Goal: Transaction & Acquisition: Purchase product/service

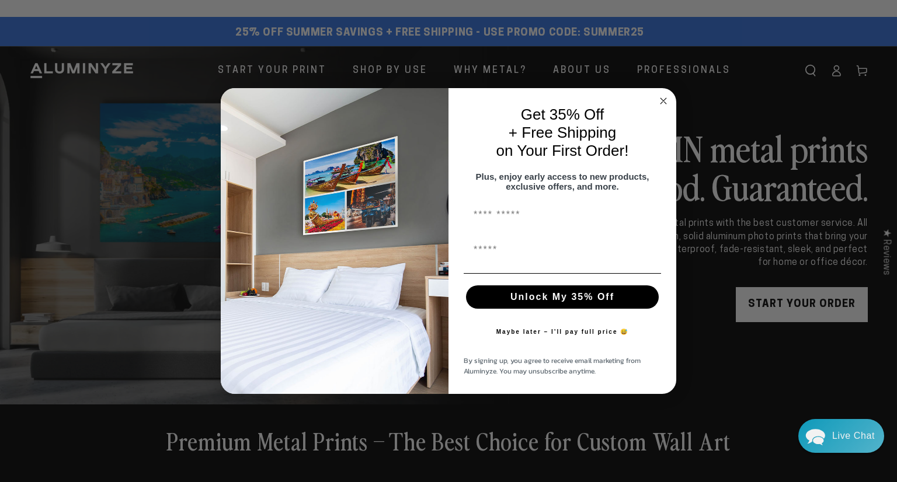
click at [662, 98] on icon "Close dialog" at bounding box center [663, 101] width 6 height 6
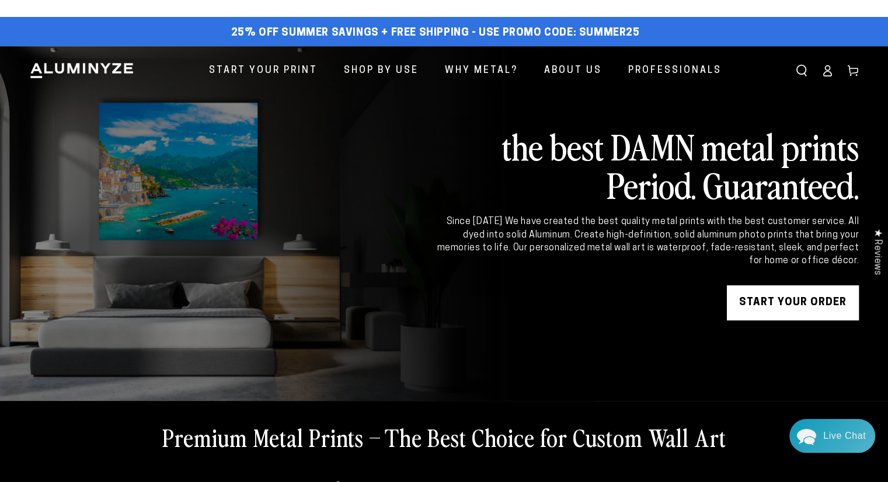
click at [810, 292] on link "START YOUR Order" at bounding box center [793, 303] width 132 height 35
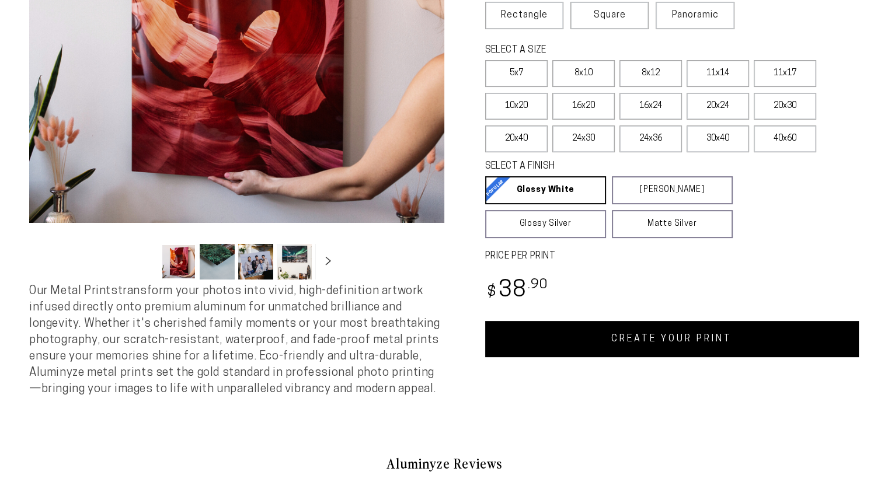
select select "**********"
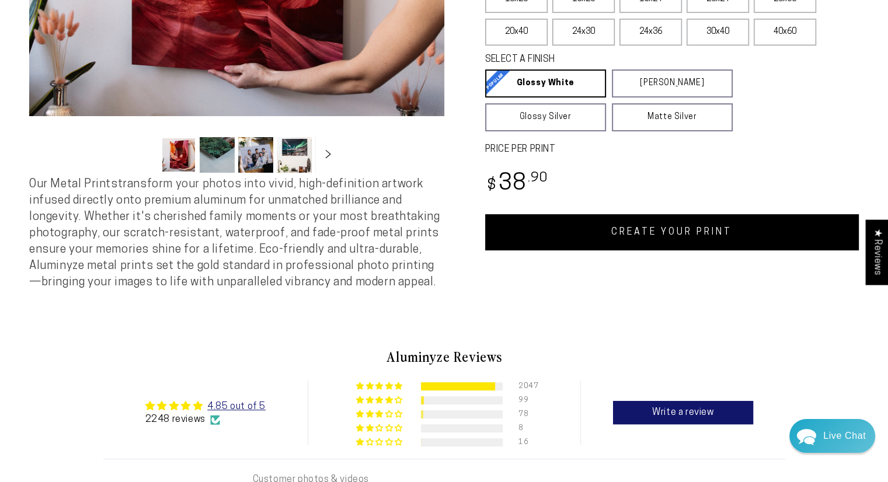
scroll to position [378, 0]
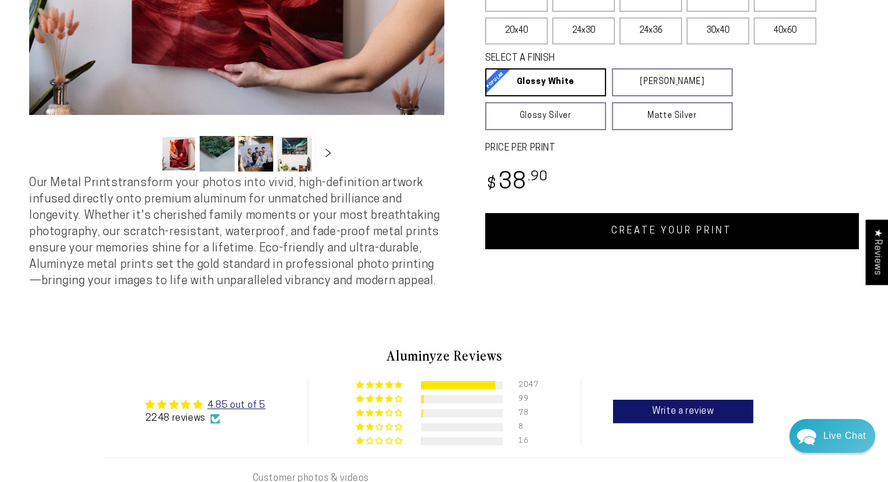
click at [251, 157] on button "Load image 3 in gallery view" at bounding box center [255, 154] width 35 height 36
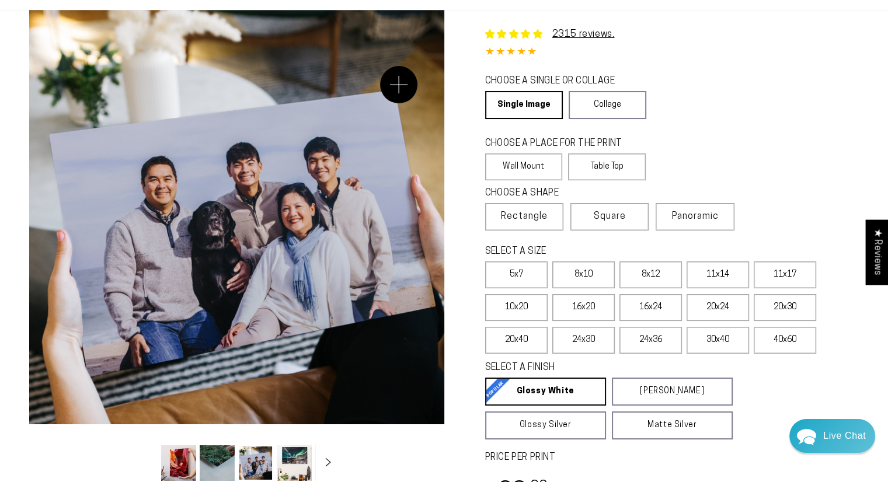
scroll to position [0, 0]
